Goal: Task Accomplishment & Management: Complete application form

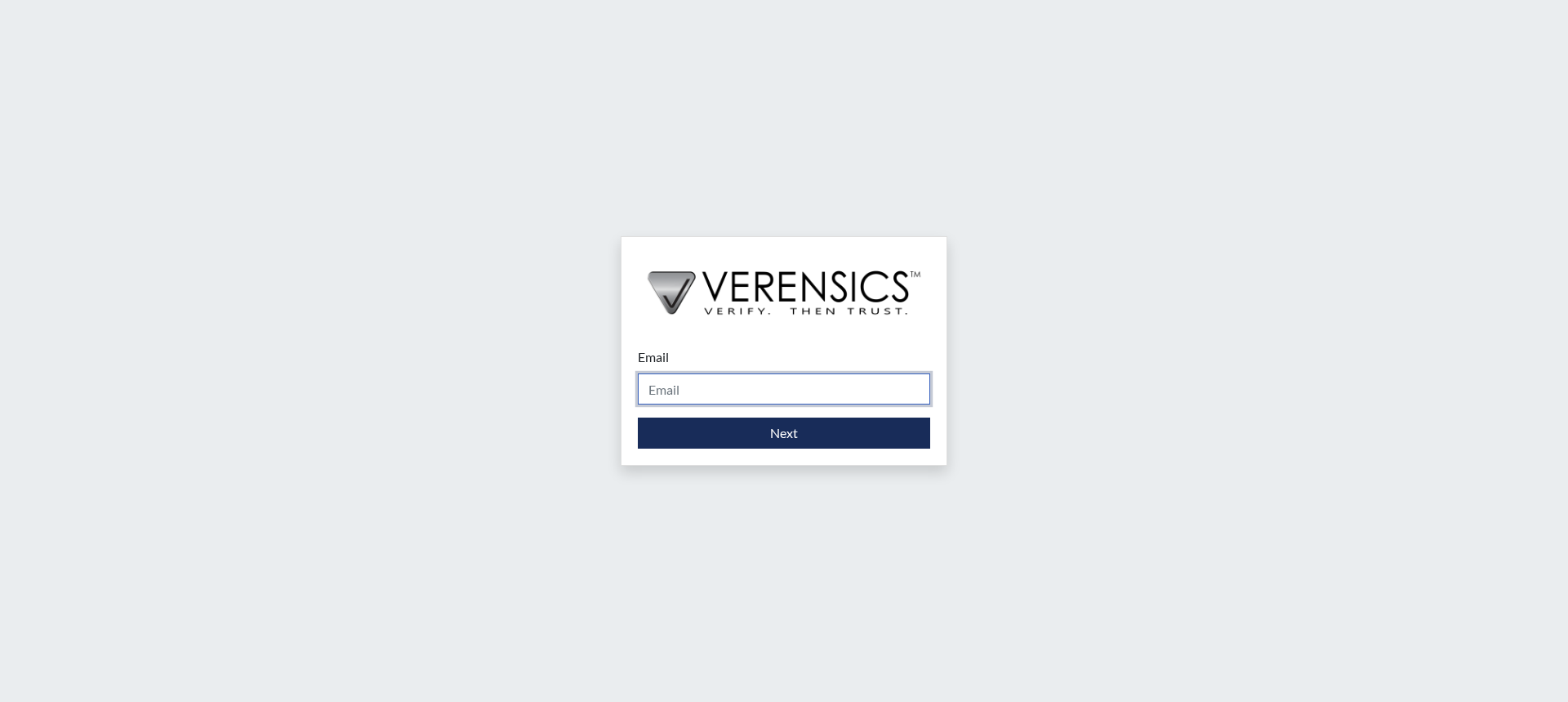
click at [776, 385] on input "Email" at bounding box center [784, 389] width 292 height 31
type input "[PERSON_NAME][EMAIL_ADDRESS][PERSON_NAME][DOMAIN_NAME]"
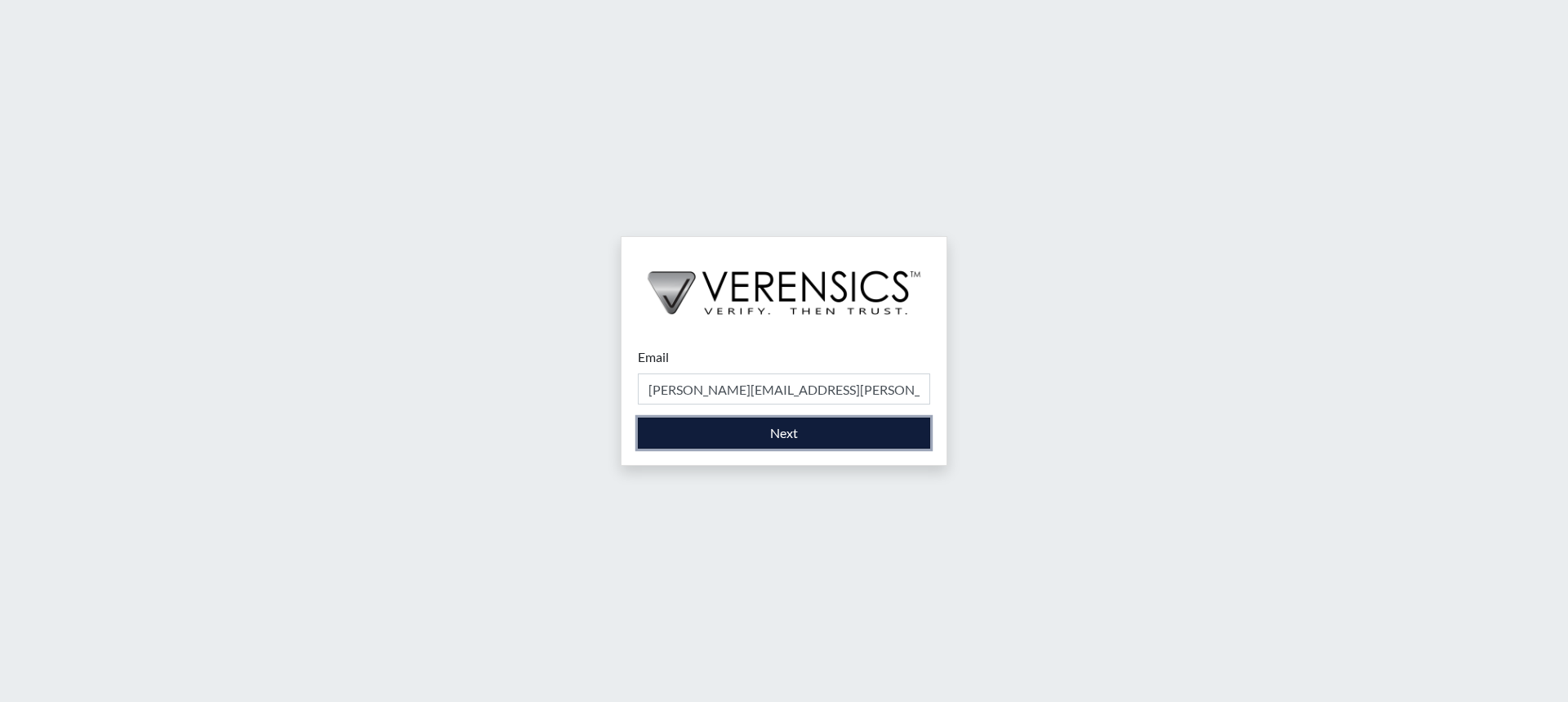
drag, startPoint x: 776, startPoint y: 405, endPoint x: 776, endPoint y: 434, distance: 29.0
click at [776, 434] on button "Next" at bounding box center [784, 433] width 292 height 31
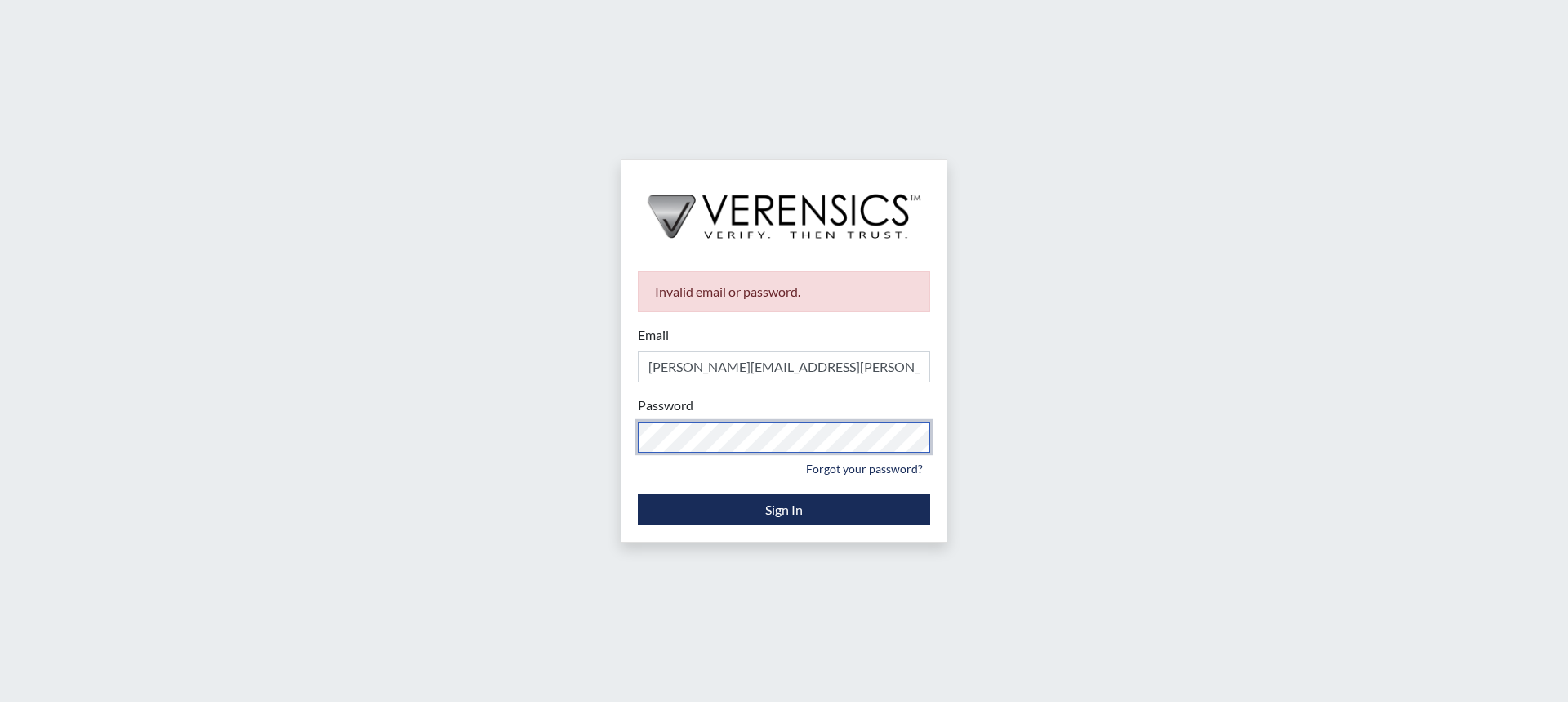
click at [569, 435] on div "Invalid email or password. Email [PERSON_NAME][EMAIL_ADDRESS][PERSON_NAME][DOMA…" at bounding box center [784, 351] width 1568 height 702
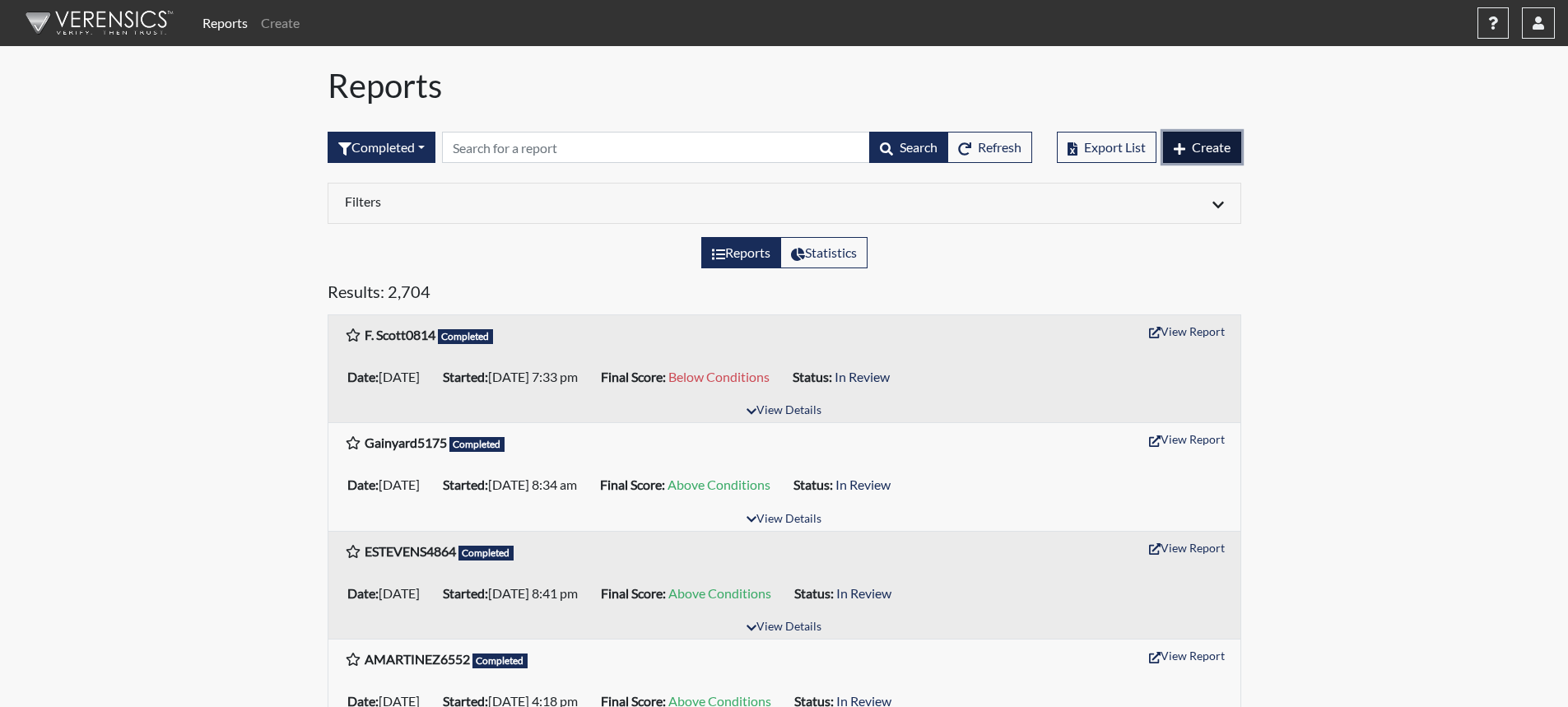
click at [1211, 143] on span "Create" at bounding box center [1212, 147] width 39 height 16
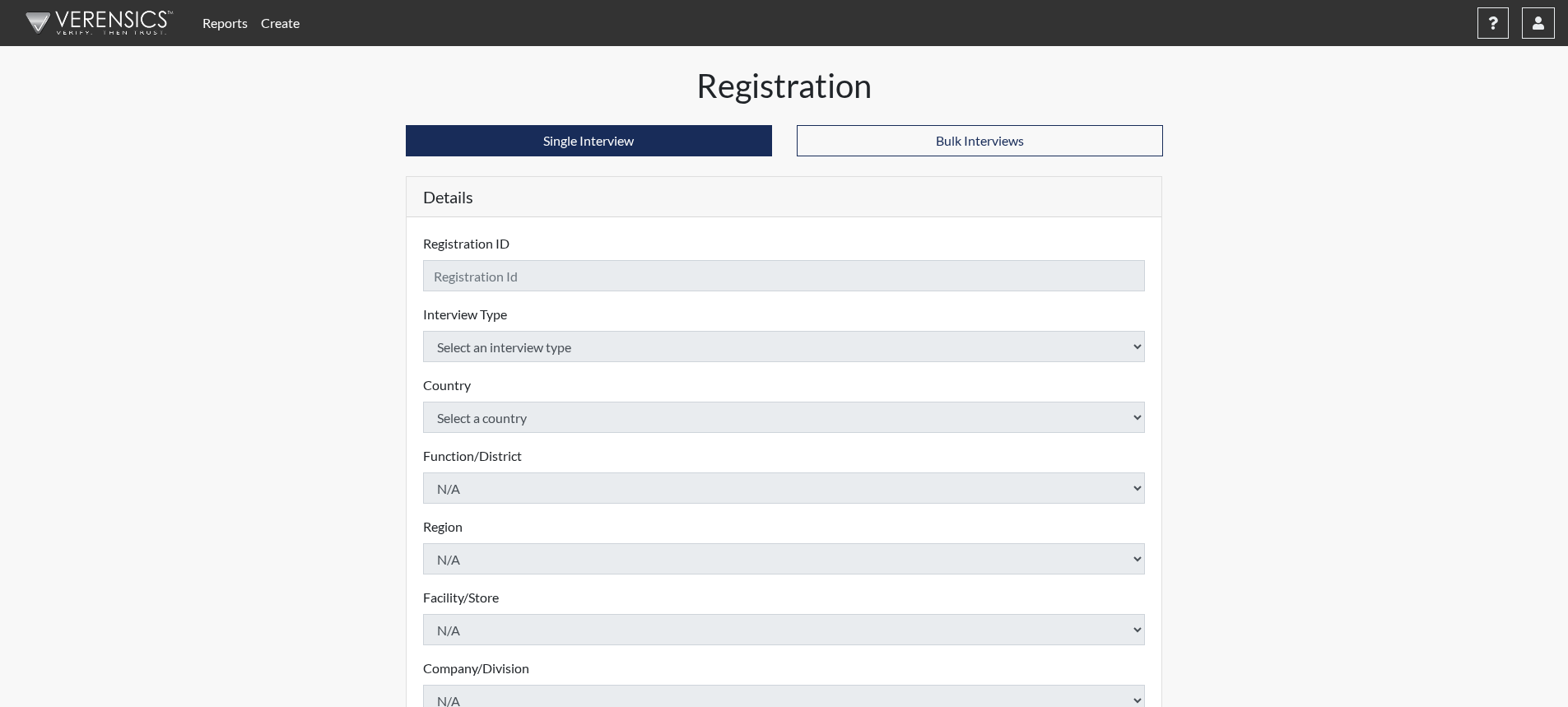
checkbox input "true"
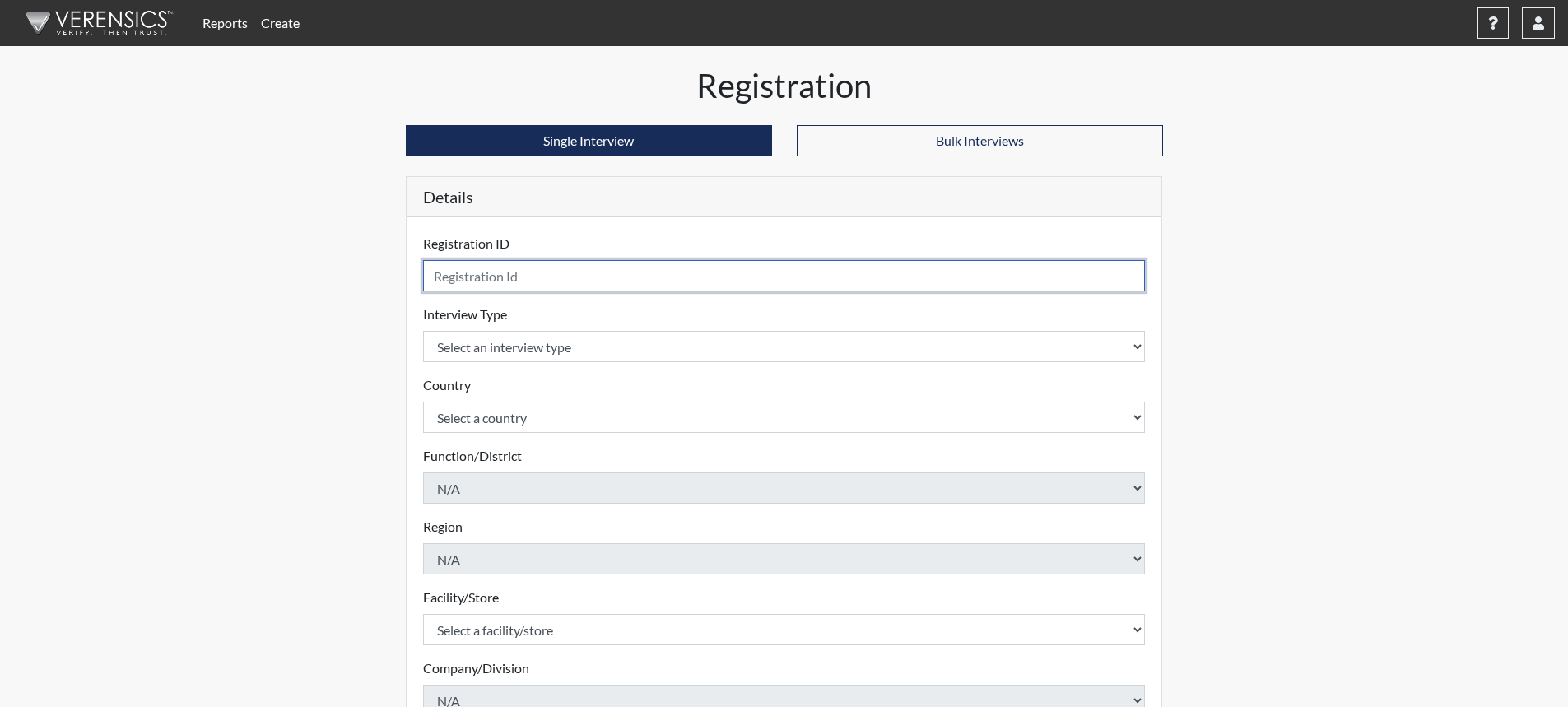
click at [630, 284] on input "text" at bounding box center [784, 275] width 723 height 31
type input "LHenry2766"
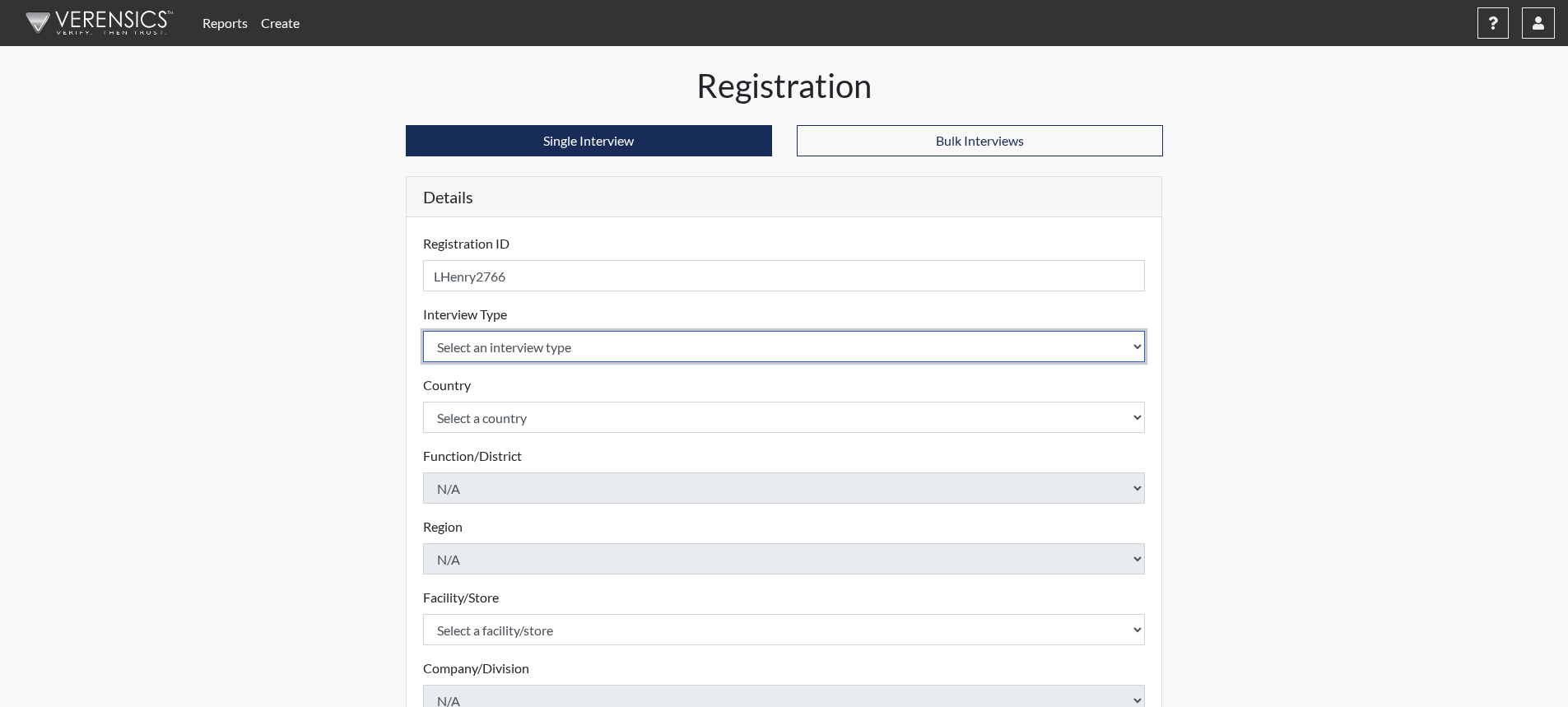
click at [1125, 344] on select "Select an interview type Corrections Pre-Employment" at bounding box center [784, 346] width 723 height 31
select select "ff733e93-e1bf-11ea-9c9f-0eff0cf7eb8f"
click at [423, 331] on select "Select an interview type Corrections Pre-Employment" at bounding box center [784, 346] width 723 height 31
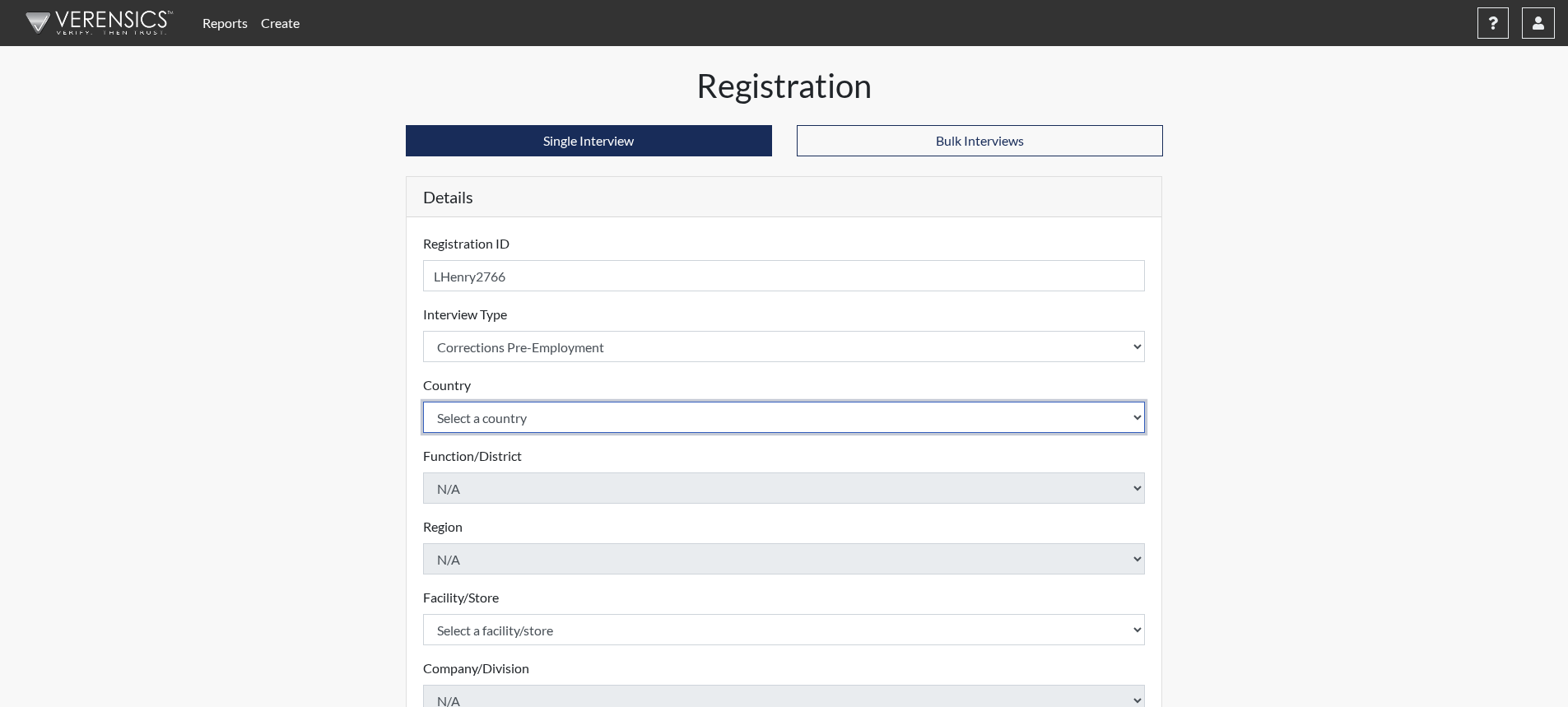
click at [587, 418] on select "Select a country [GEOGRAPHIC_DATA] [GEOGRAPHIC_DATA]" at bounding box center [784, 417] width 723 height 31
select select "united-states-of-[GEOGRAPHIC_DATA]"
click at [423, 402] on select "Select a country [GEOGRAPHIC_DATA] [GEOGRAPHIC_DATA]" at bounding box center [784, 417] width 723 height 31
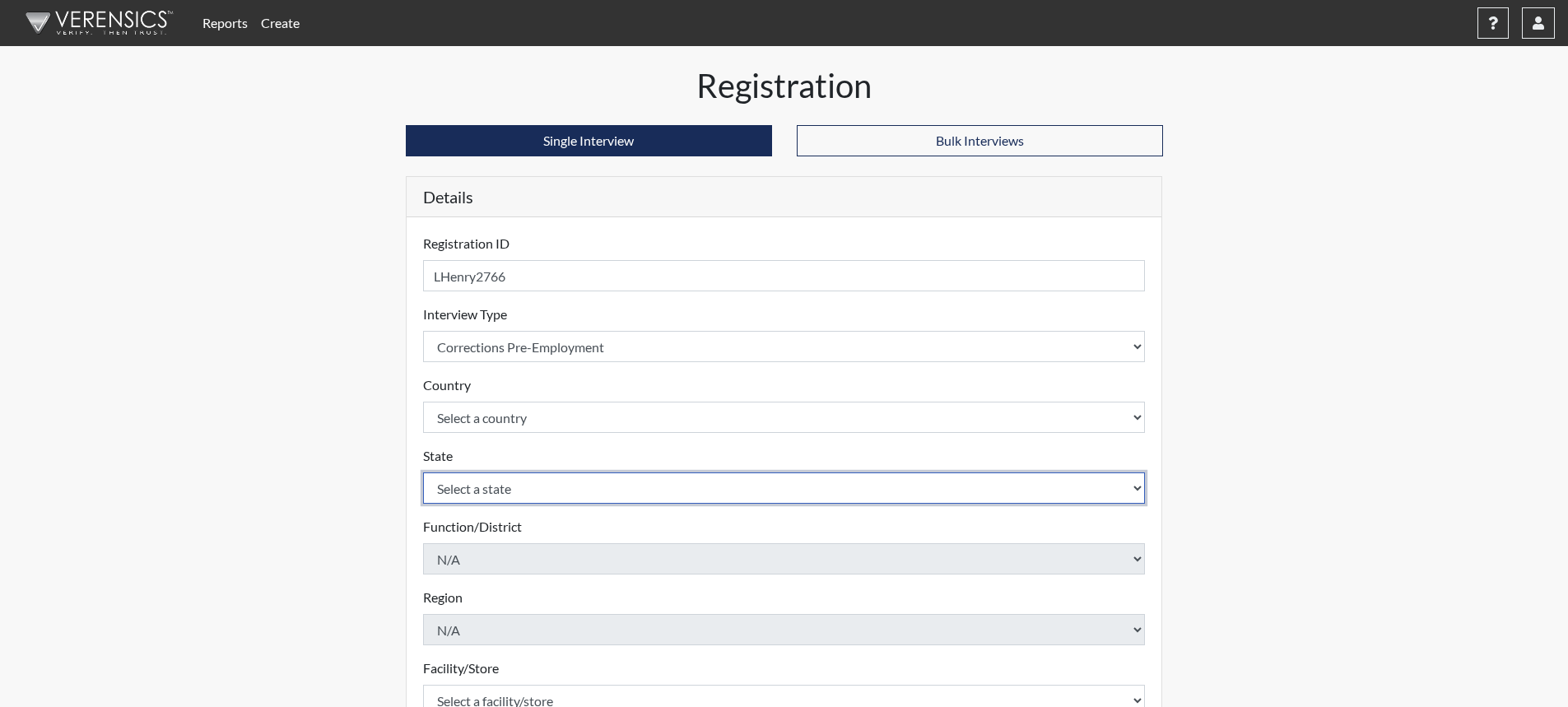
click at [541, 487] on select "Select a state [US_STATE] [US_STATE] [US_STATE] [US_STATE] [US_STATE] [US_STATE…" at bounding box center [784, 488] width 723 height 31
select select "SC"
click at [423, 472] on select "Select a state [US_STATE] [US_STATE] [US_STATE] [US_STATE] [US_STATE] [US_STATE…" at bounding box center [784, 488] width 723 height 31
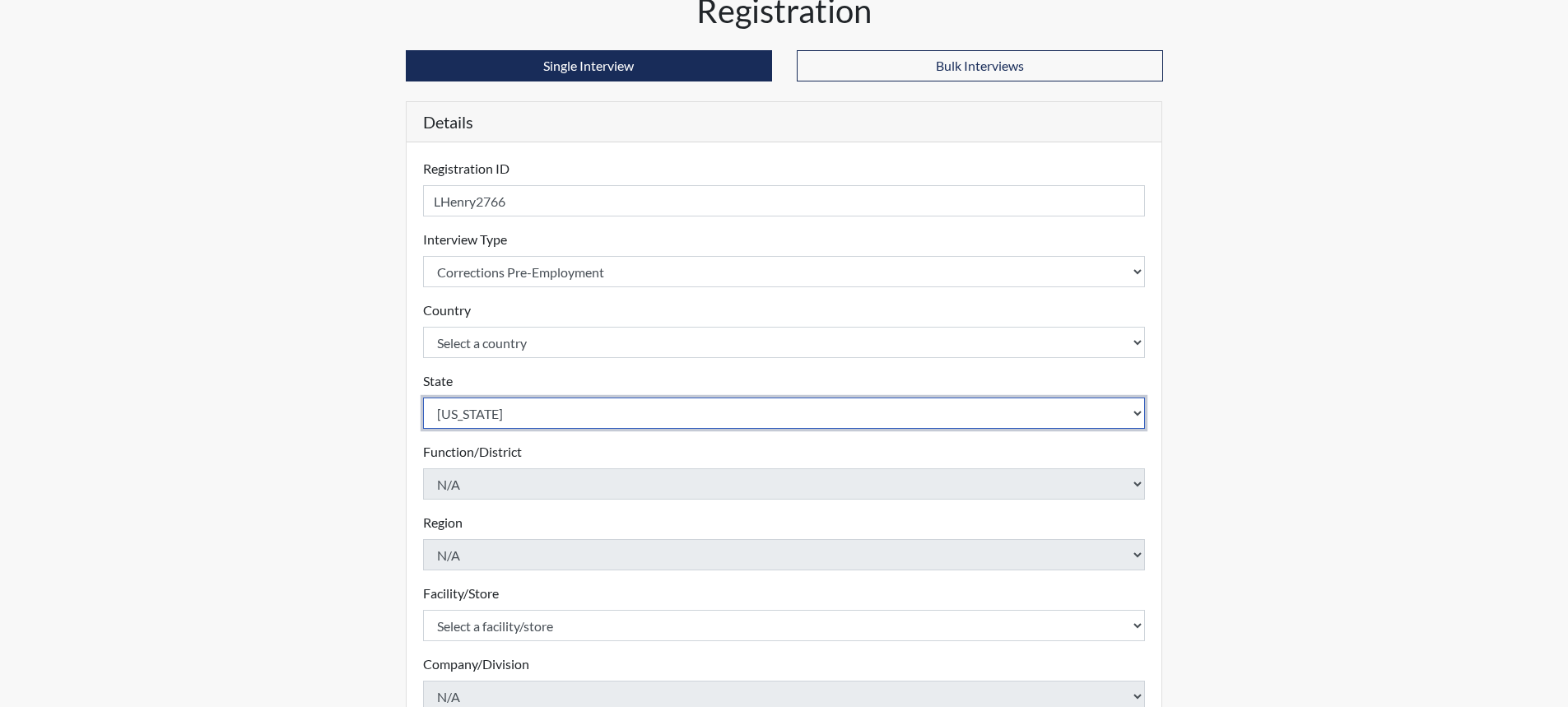
scroll to position [334, 0]
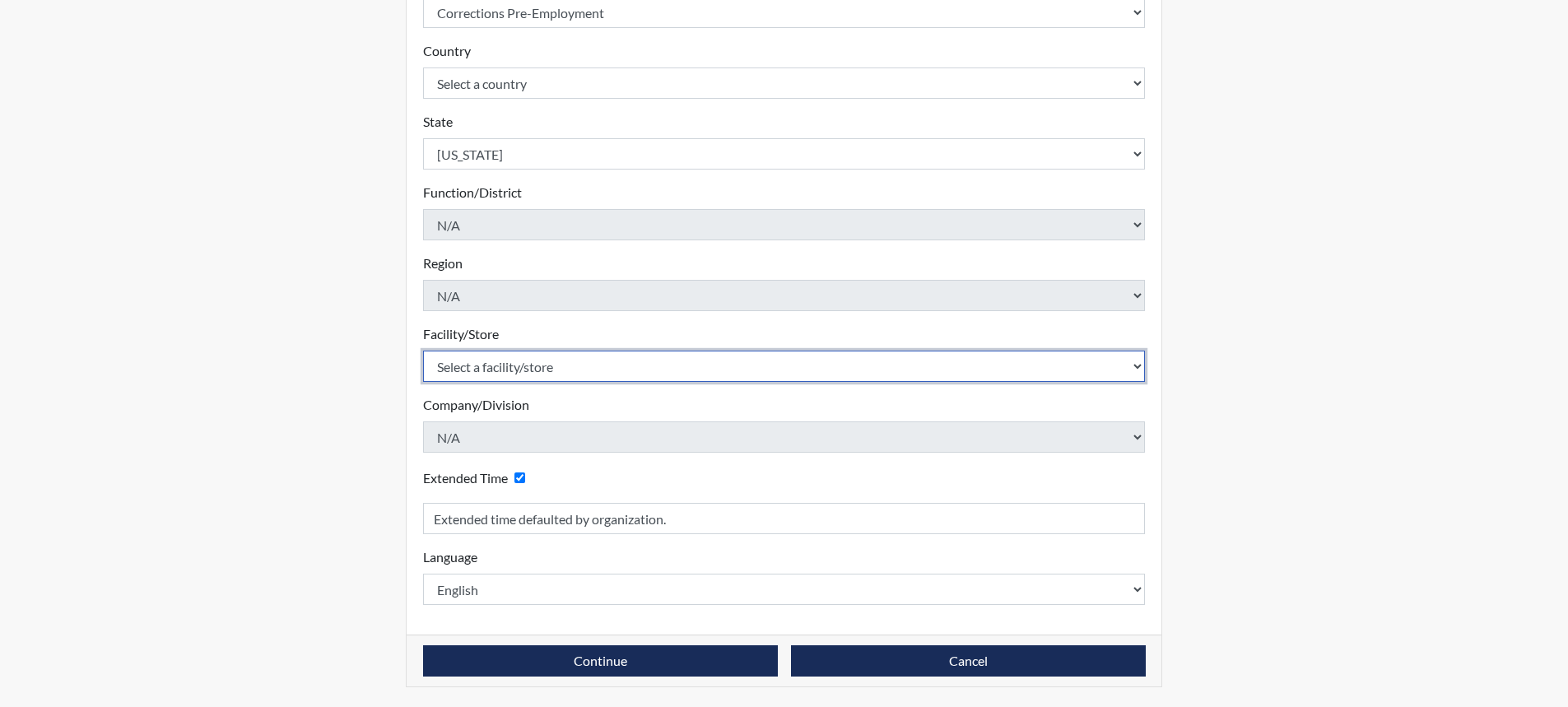
click at [520, 370] on select "Select a facility/store [GEOGRAPHIC_DATA] CI Broad River CI [PERSON_NAME] CI Di…" at bounding box center [784, 366] width 723 height 31
click at [509, 362] on select "Select a facility/store [GEOGRAPHIC_DATA] CI Broad River CI [PERSON_NAME] CI Di…" at bounding box center [784, 366] width 723 height 31
select select "c6e33473-242b-401e-8fed-f89f69c19afd"
click at [423, 351] on select "Select a facility/store [GEOGRAPHIC_DATA] CI Broad River CI [PERSON_NAME] CI Di…" at bounding box center [784, 366] width 723 height 31
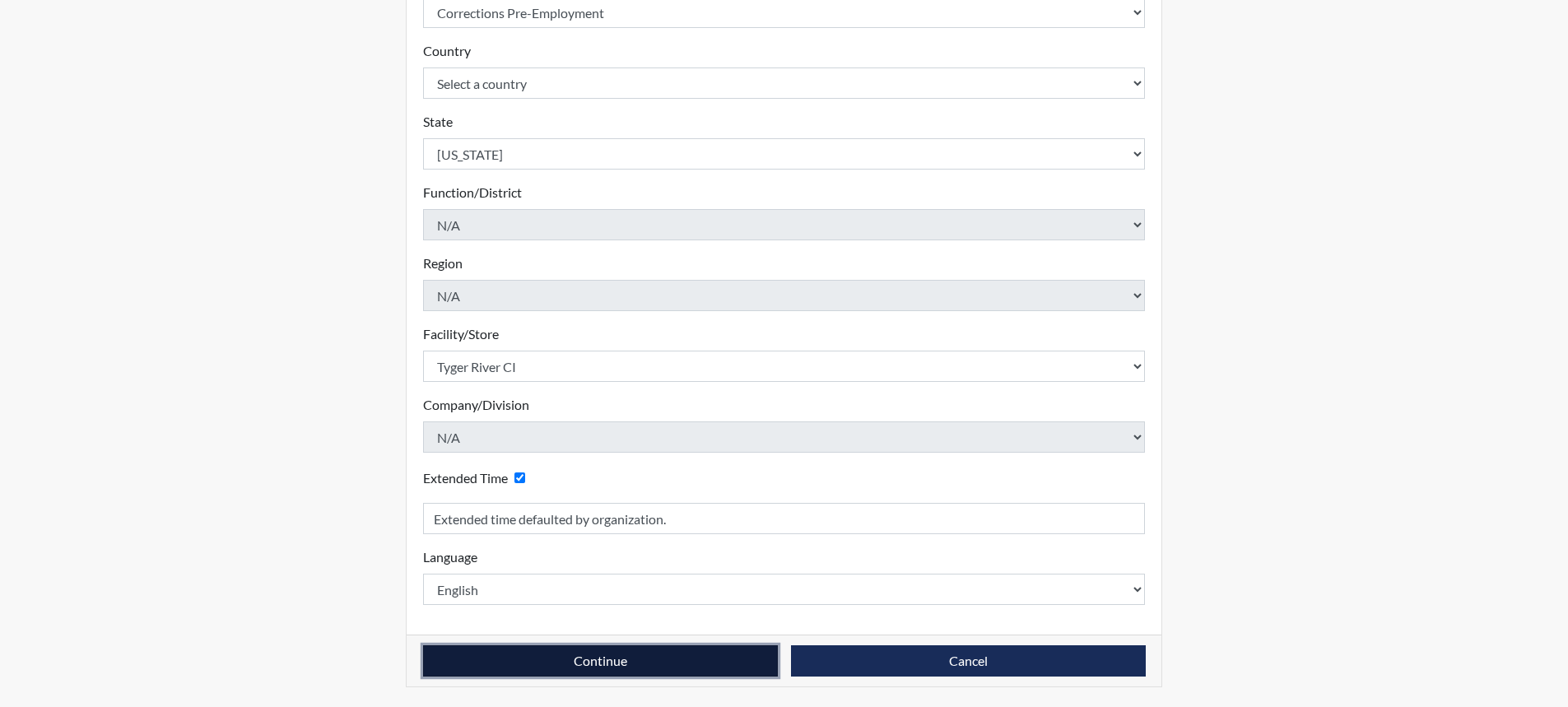
click at [594, 655] on button "Continue" at bounding box center [600, 661] width 354 height 31
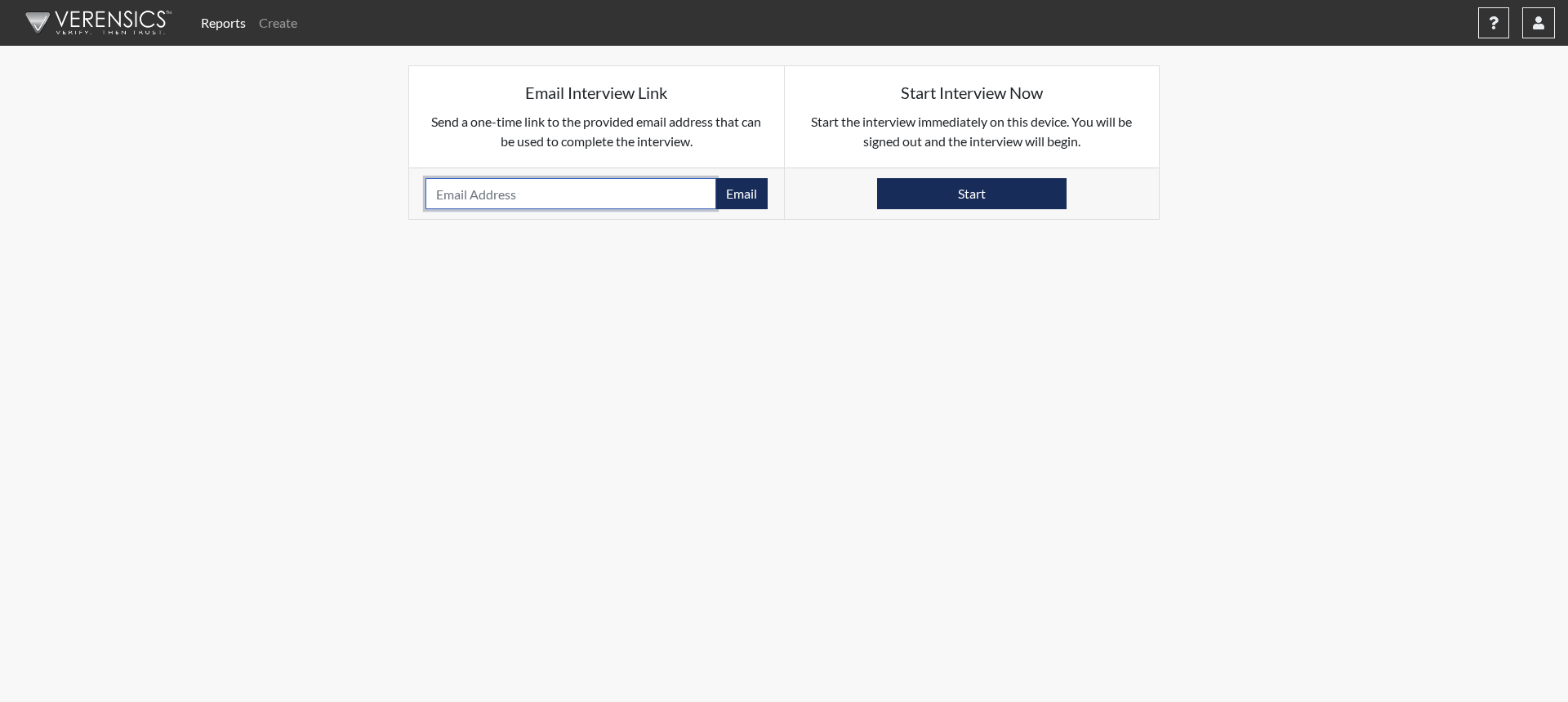
click at [544, 199] on input "email" at bounding box center [570, 194] width 290 height 31
type input "[EMAIL_ADDRESS][DOMAIN_NAME]"
click at [748, 193] on button "Email" at bounding box center [742, 194] width 52 height 31
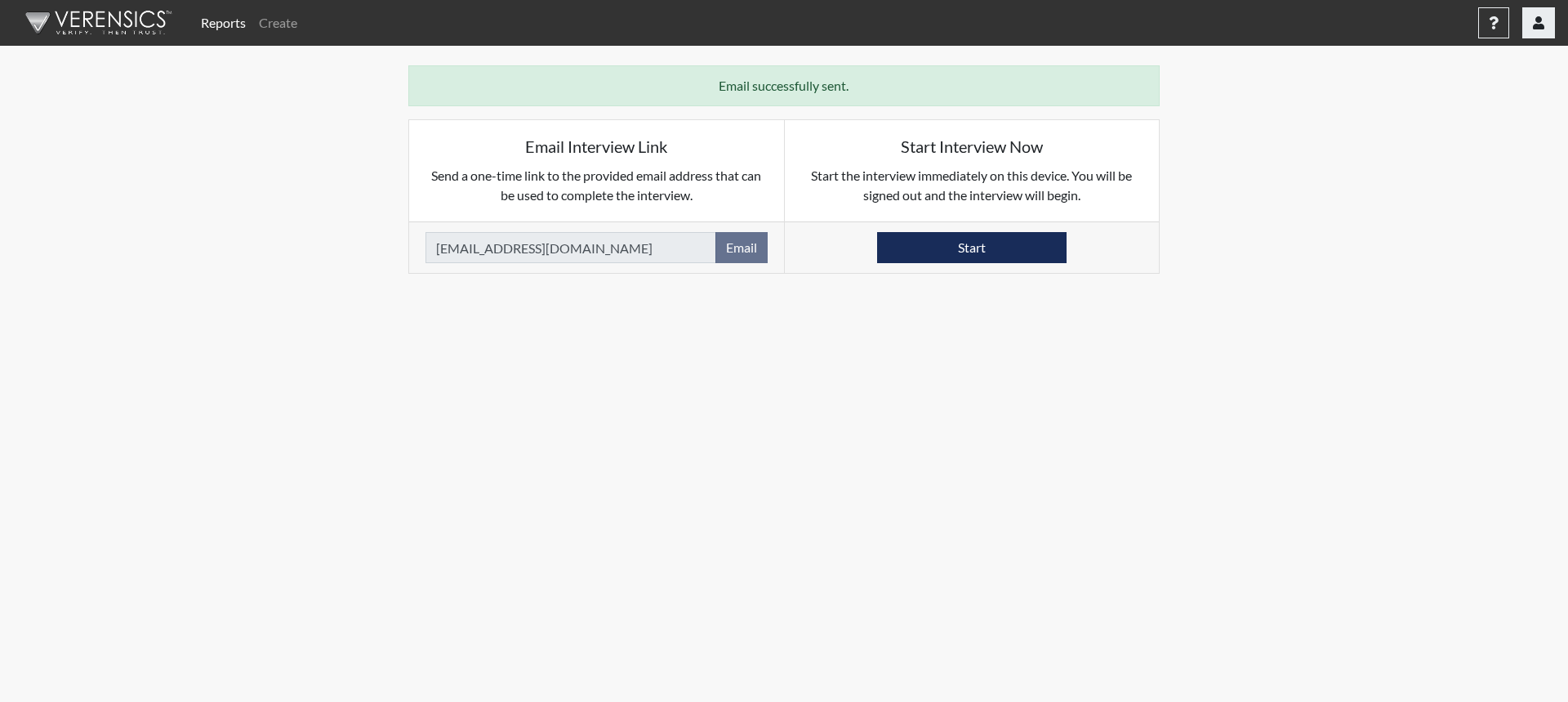
click at [1539, 34] on button "button" at bounding box center [1538, 23] width 33 height 31
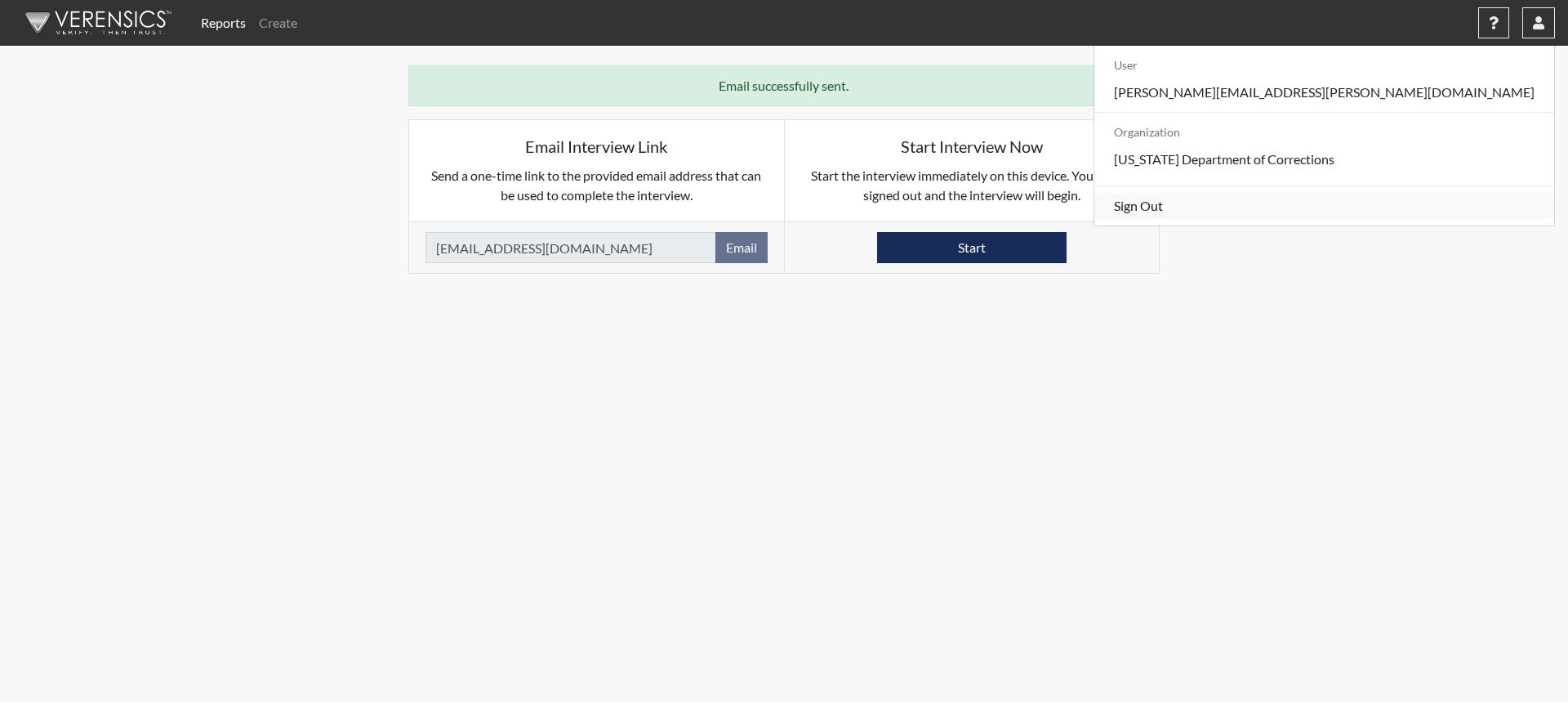
click at [1411, 219] on link "Sign Out" at bounding box center [1324, 205] width 460 height 26
